Goal: Navigation & Orientation: Find specific page/section

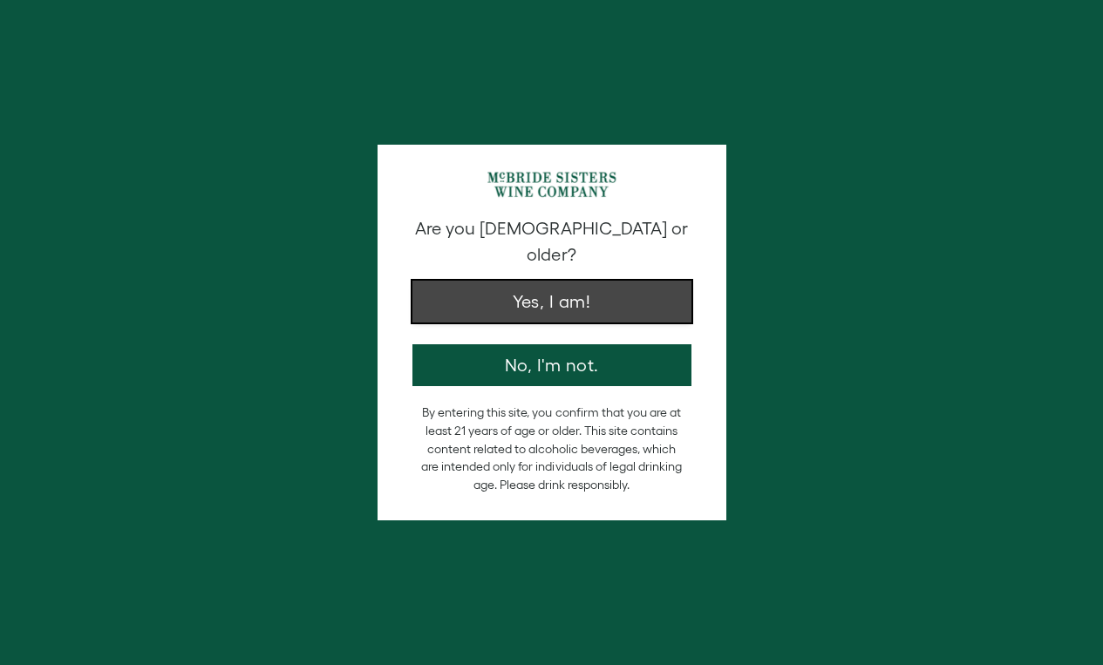
click at [540, 288] on button "Yes, I am!" at bounding box center [551, 302] width 279 height 42
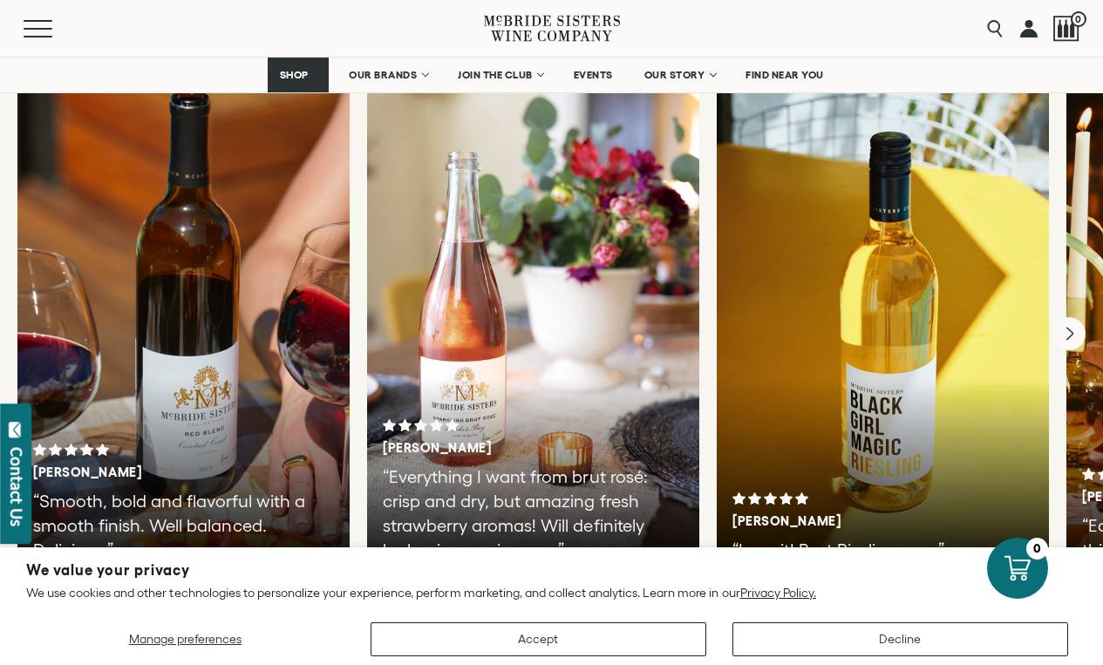
scroll to position [2968, 0]
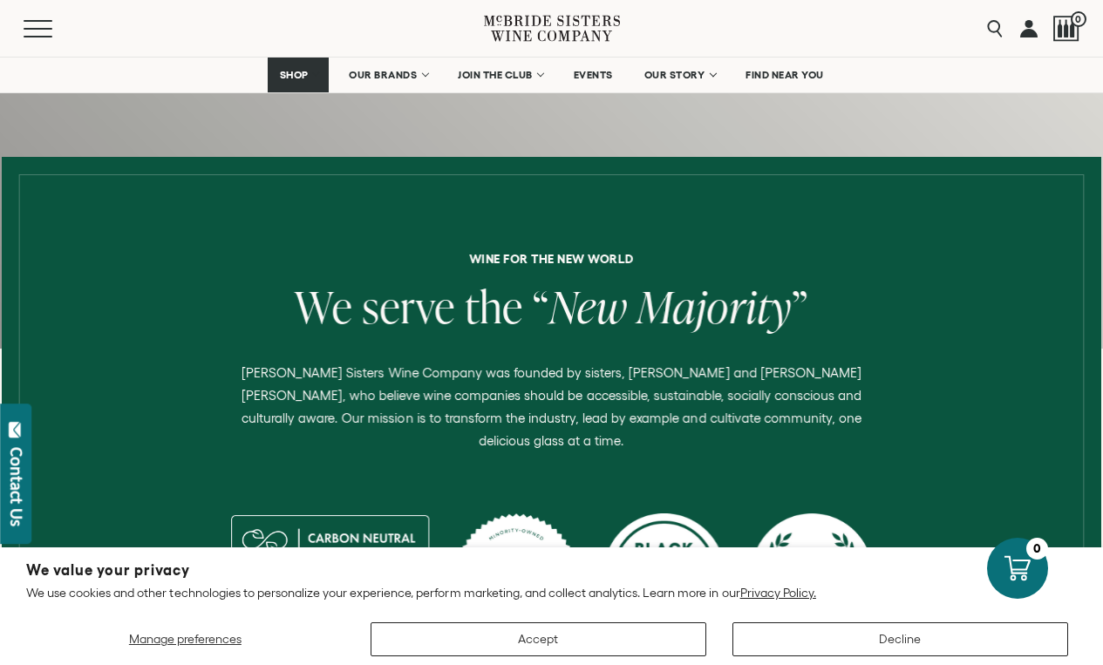
scroll to position [551, 0]
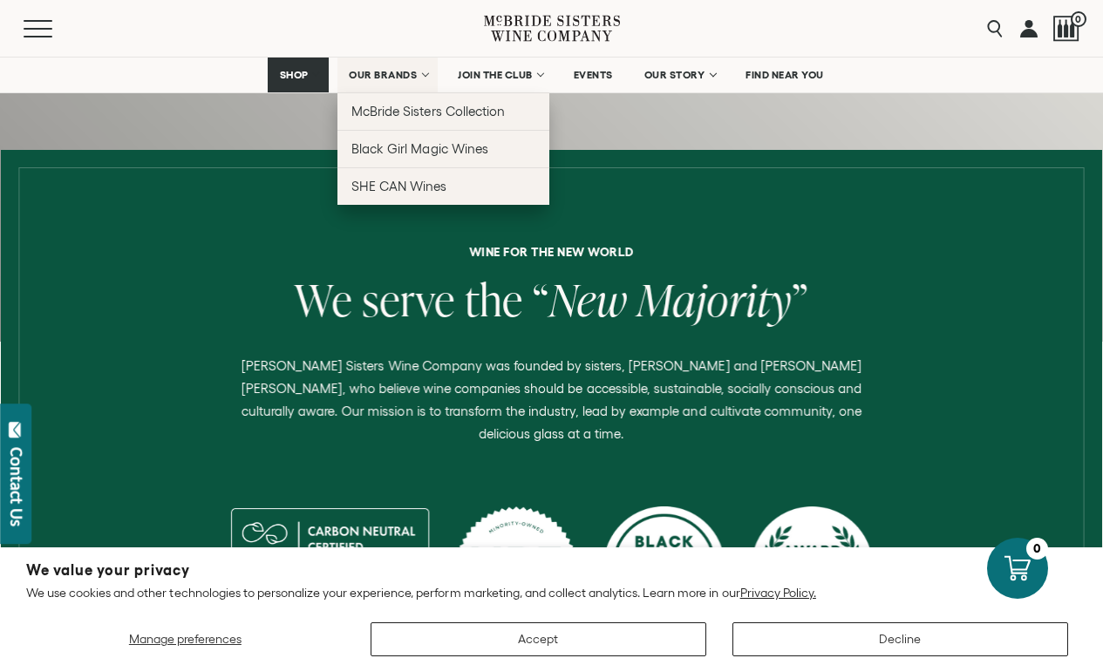
click at [372, 68] on link "OUR BRANDS" at bounding box center [387, 75] width 100 height 35
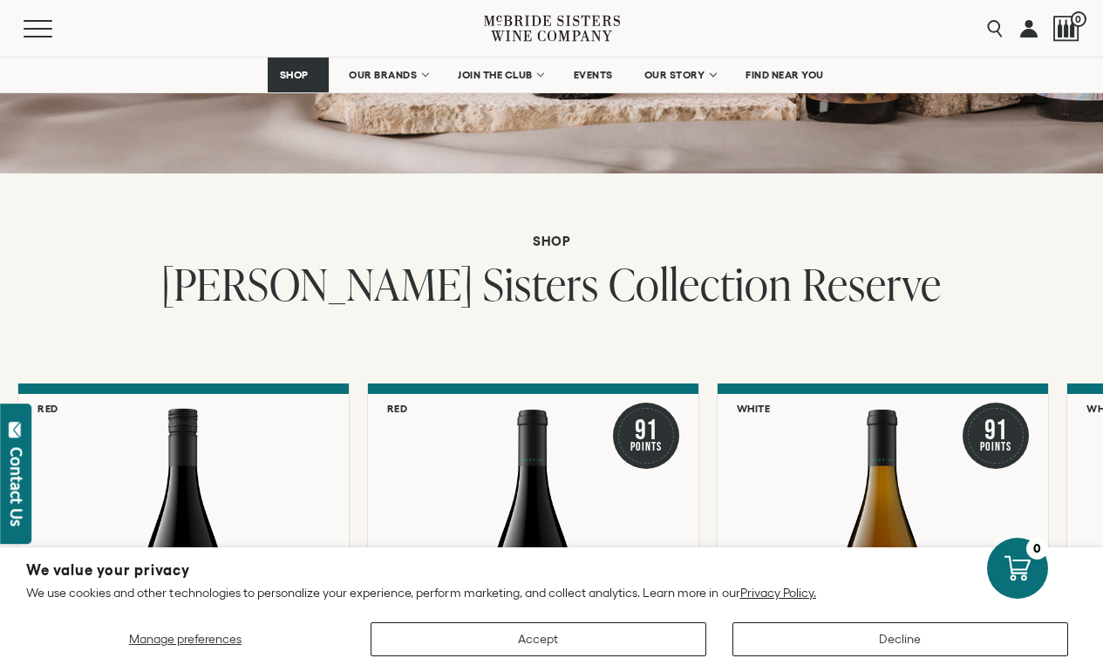
scroll to position [2740, 0]
